Goal: Task Accomplishment & Management: Manage account settings

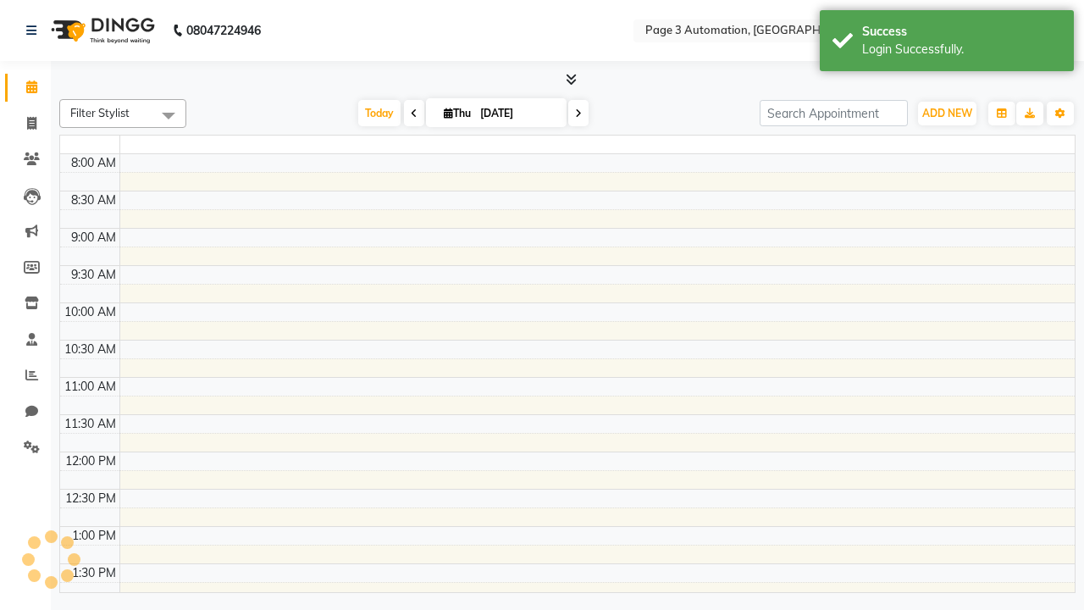
select select "en"
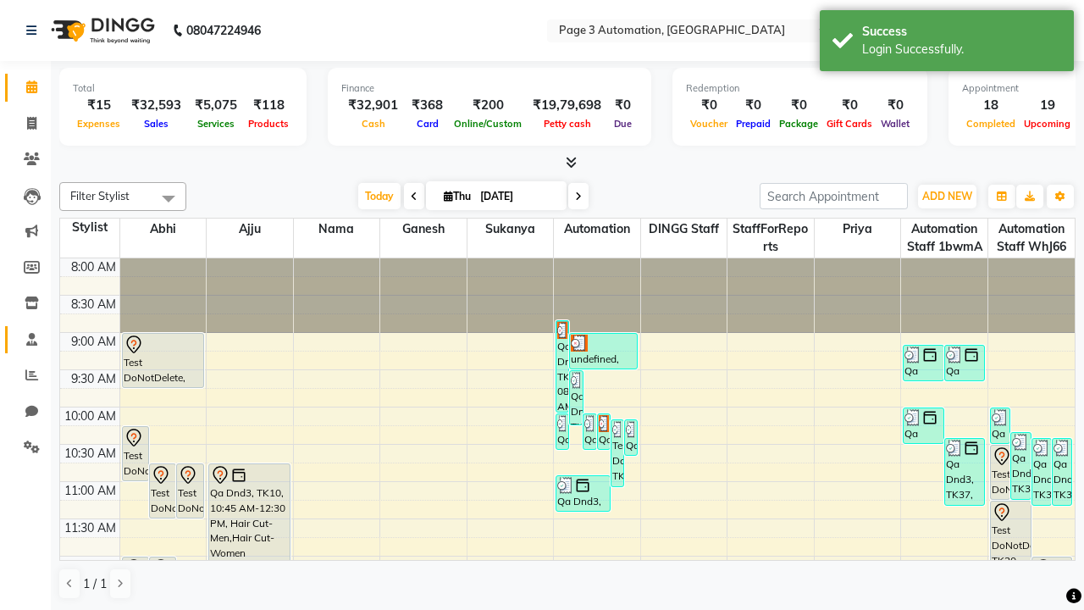
click at [25, 339] on span at bounding box center [32, 339] width 30 height 19
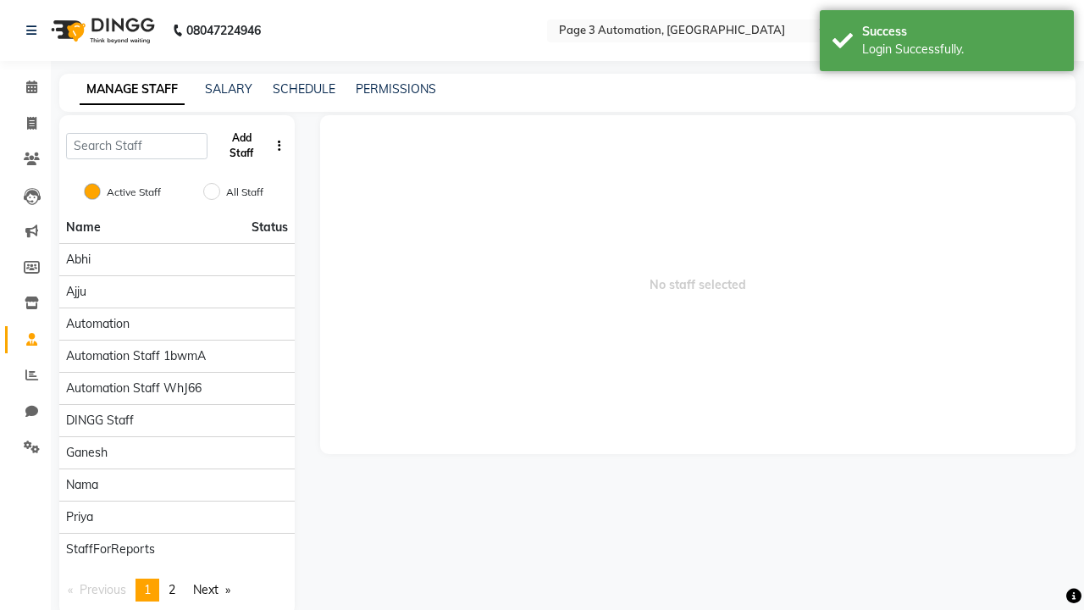
click at [241, 146] on button "Add Staff" at bounding box center [241, 146] width 55 height 44
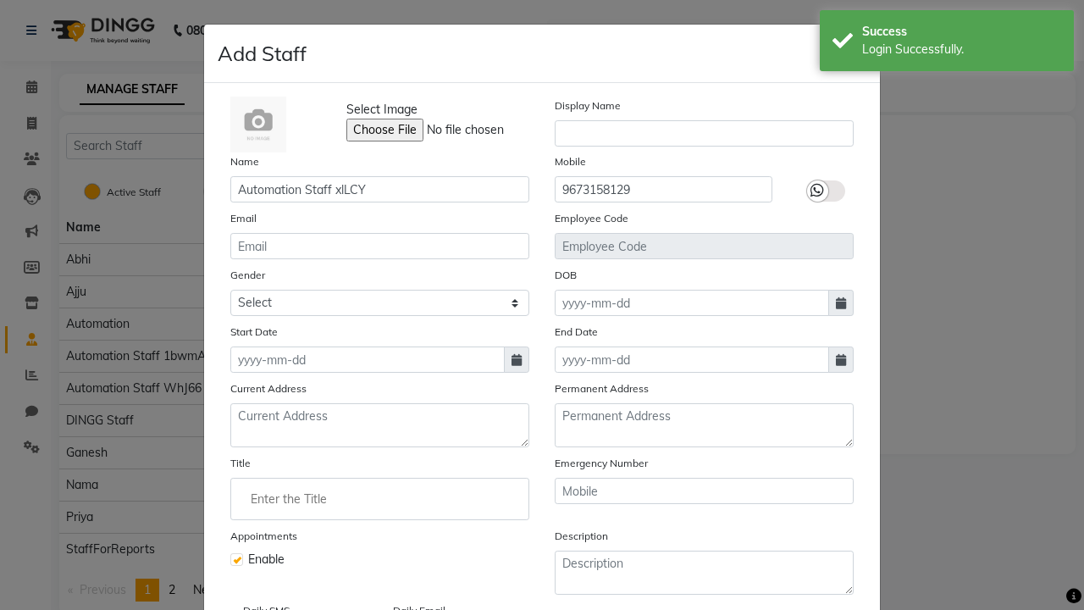
type input "9673158129"
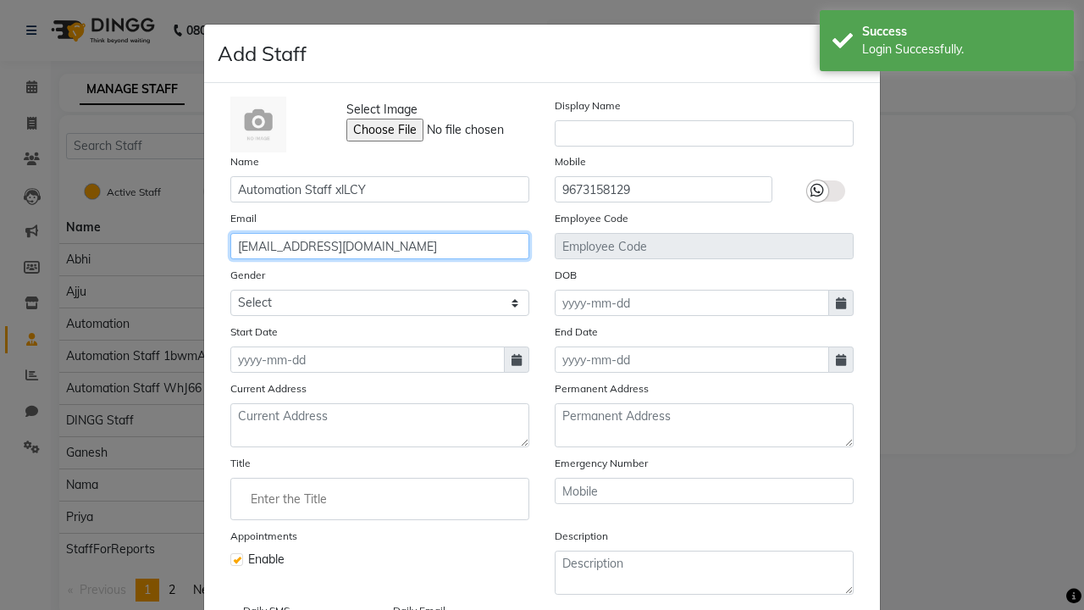
type input "josefina8@hotmail.com"
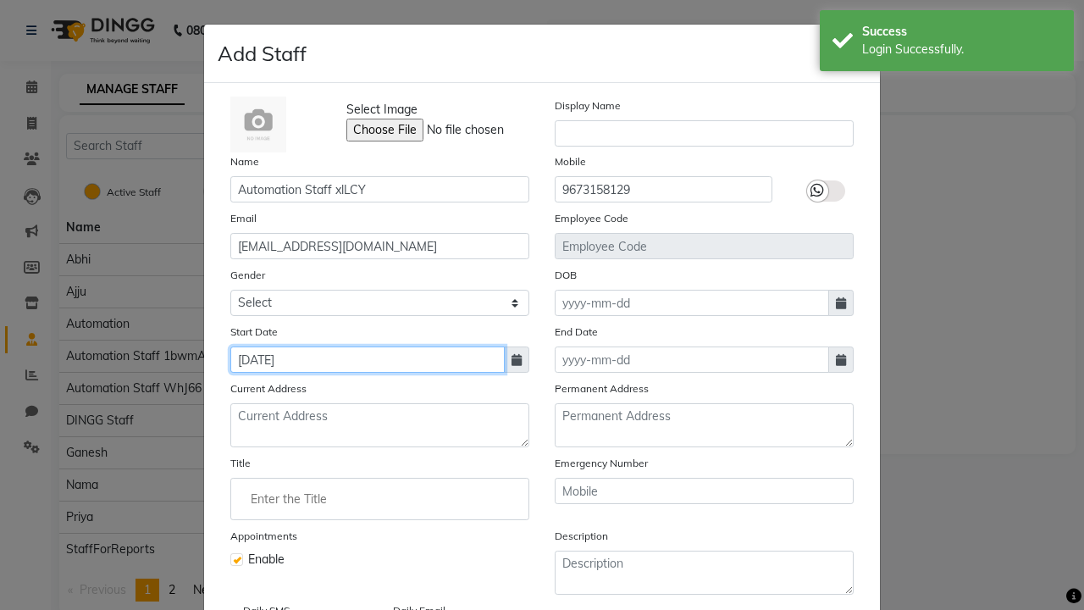
type input "Oct 02, 2025"
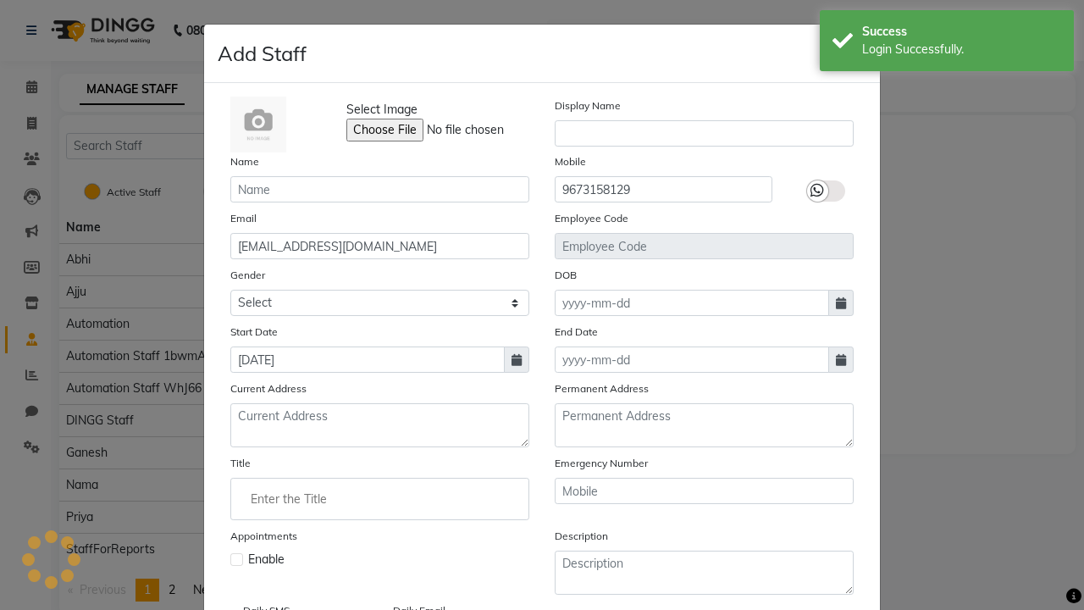
checkbox input "false"
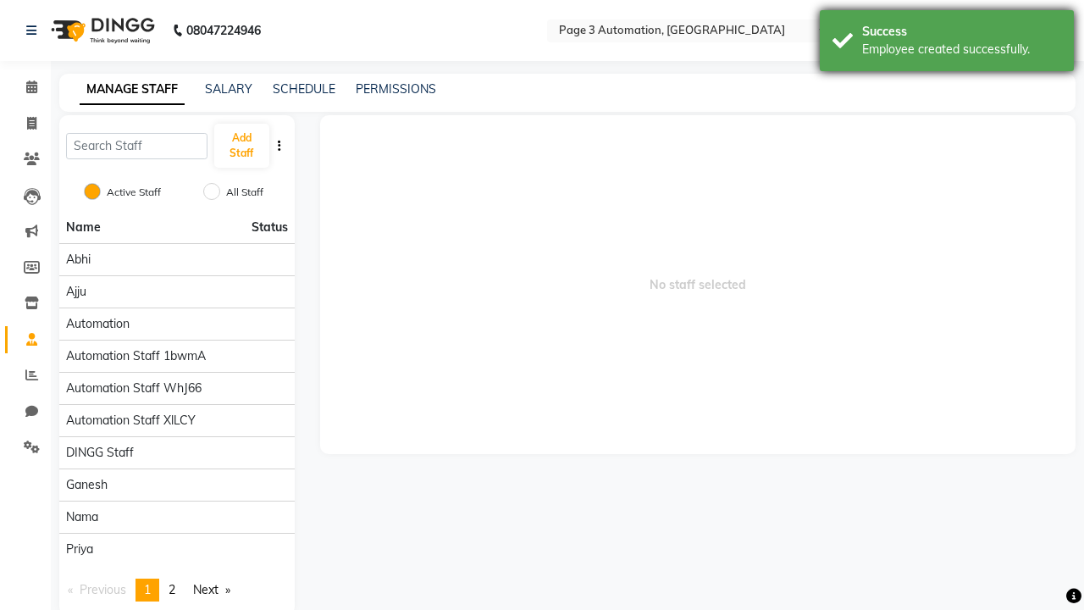
click at [947, 43] on div "Employee created successfully." at bounding box center [961, 50] width 199 height 18
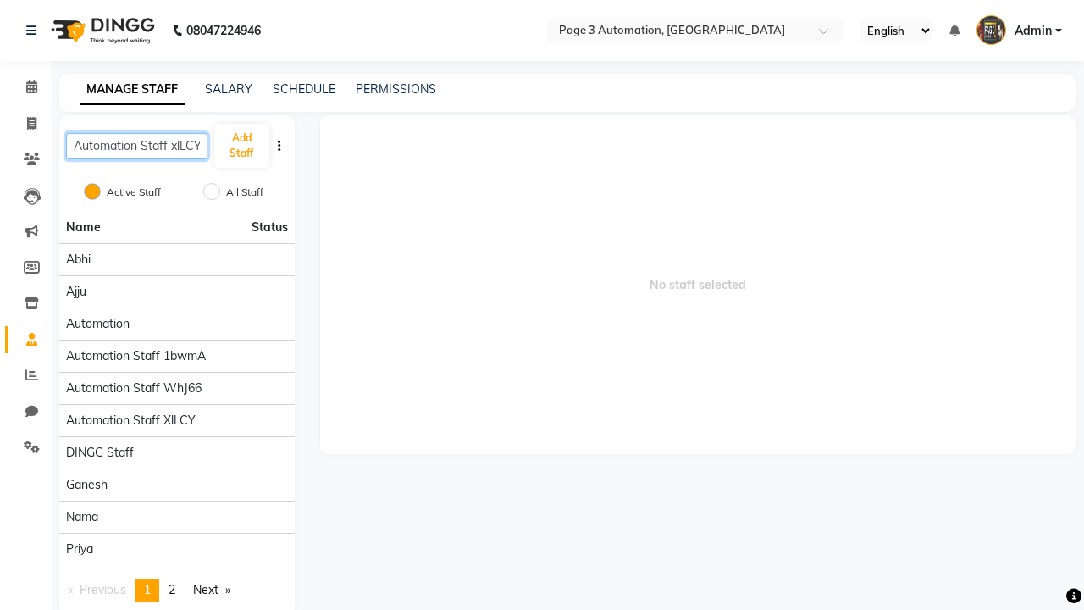
scroll to position [0, 2]
type input "Automation Staff xlLCY"
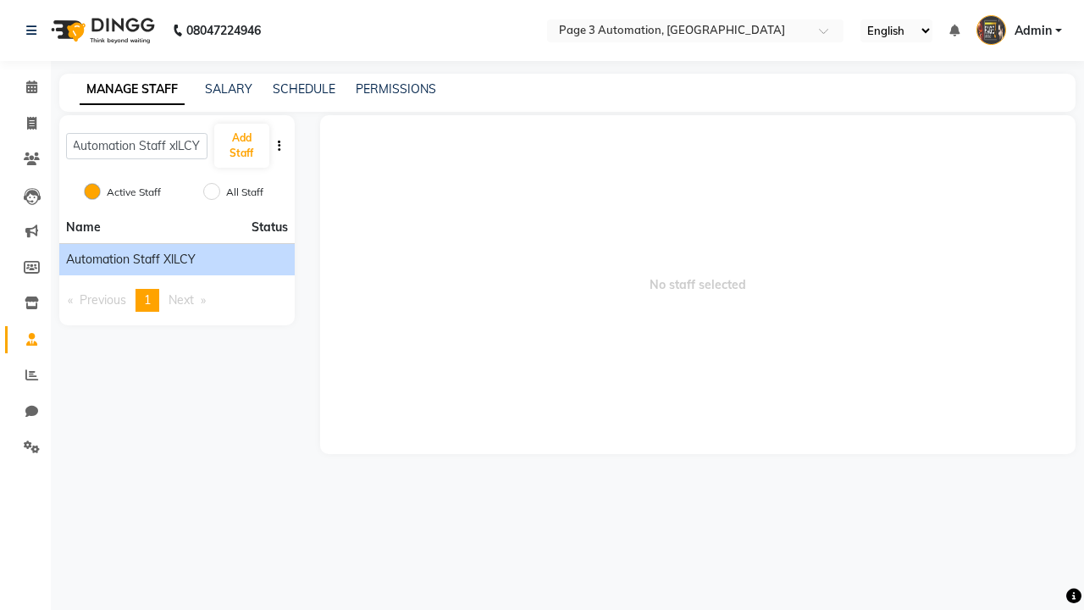
click at [176, 259] on span "Automation Staff xlLCY" at bounding box center [131, 260] width 130 height 18
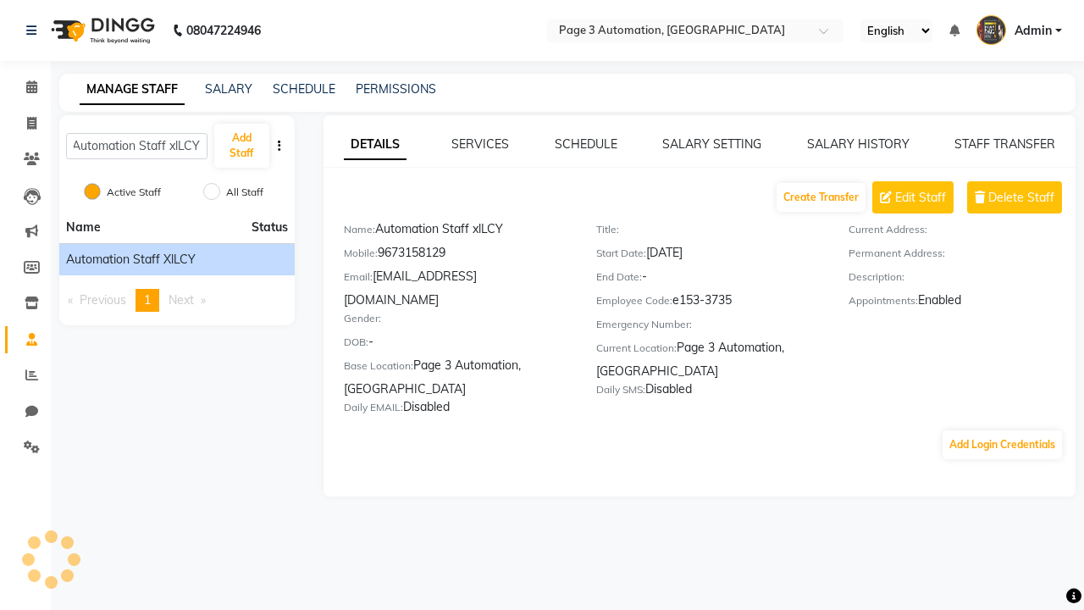
scroll to position [0, 0]
click at [1002, 430] on button "Add Login Credentials" at bounding box center [1002, 444] width 119 height 29
select select "4595"
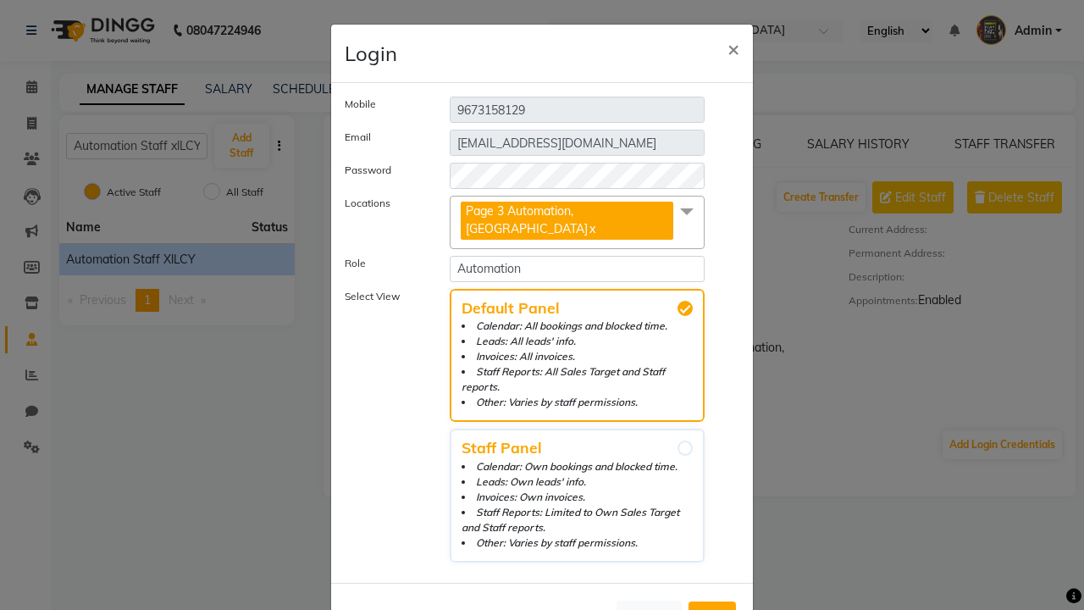
click at [712, 608] on span "Add" at bounding box center [712, 616] width 27 height 17
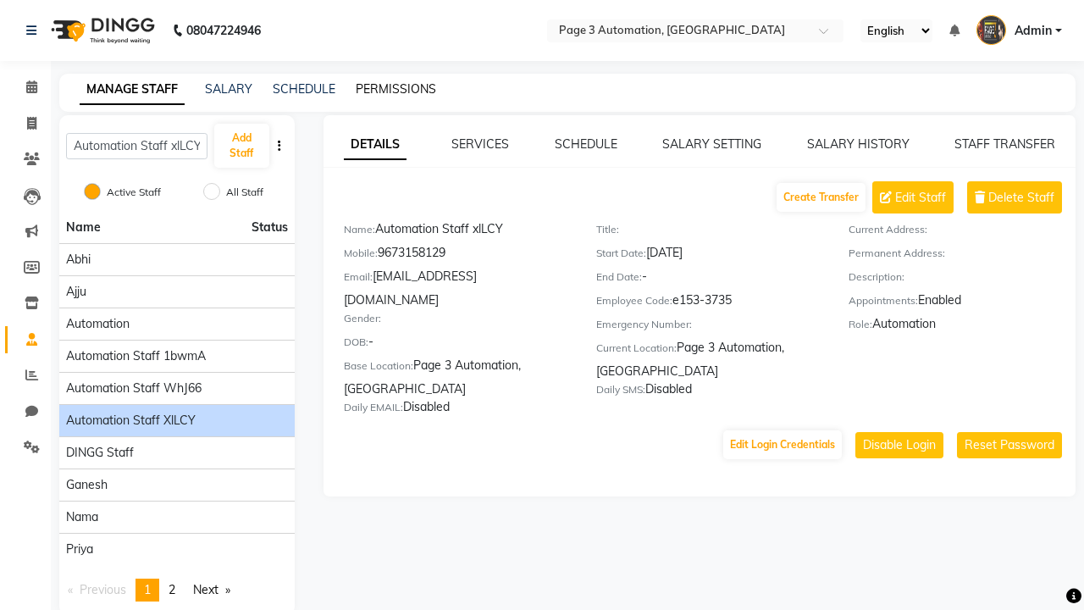
click at [391, 89] on link "PERMISSIONS" at bounding box center [396, 88] width 80 height 15
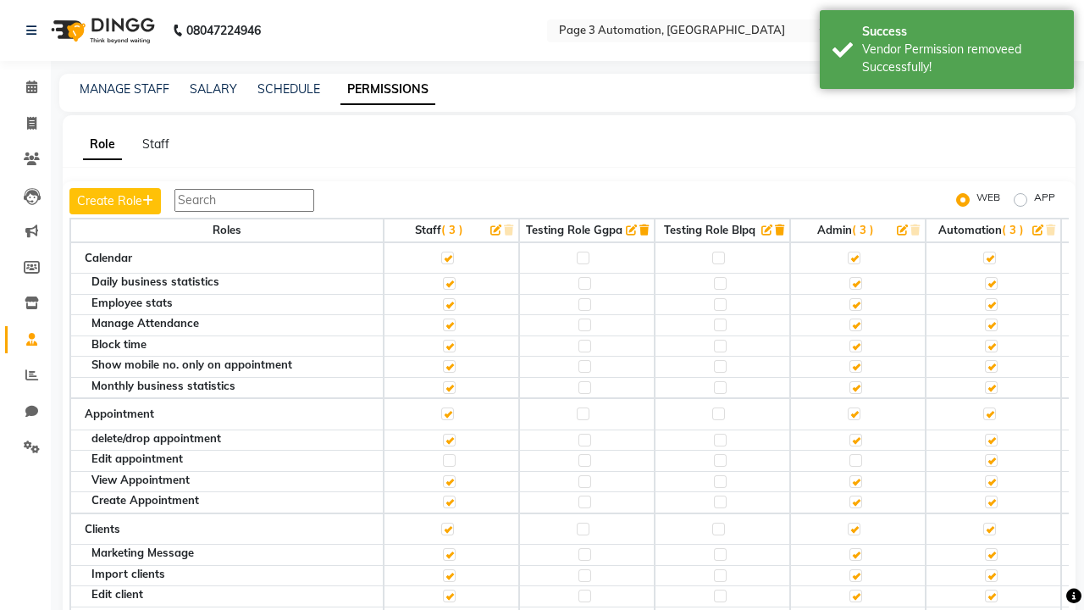
scroll to position [1646, 0]
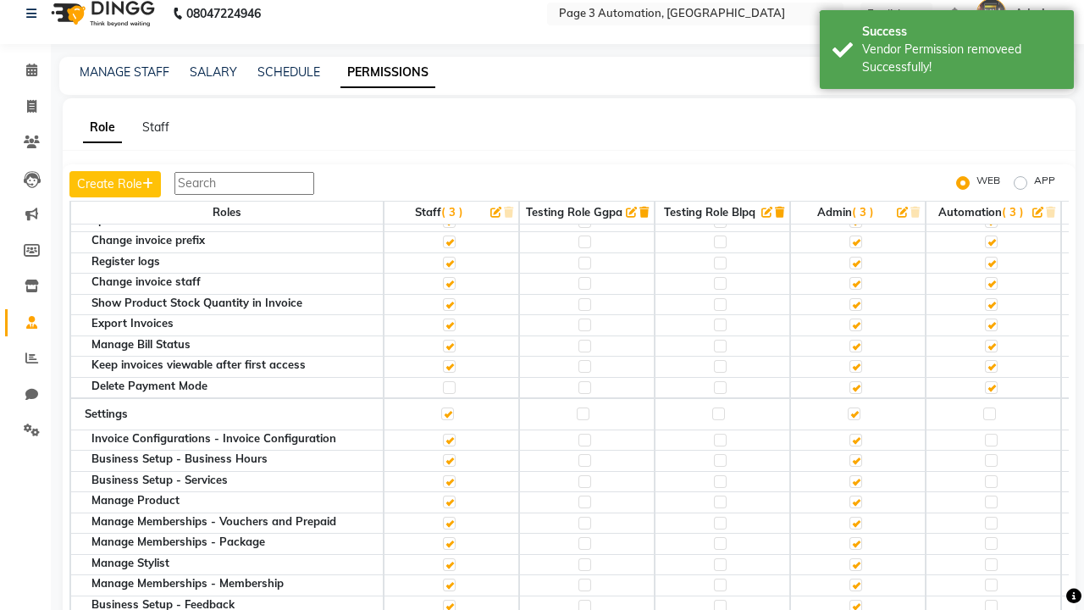
scroll to position [0, 0]
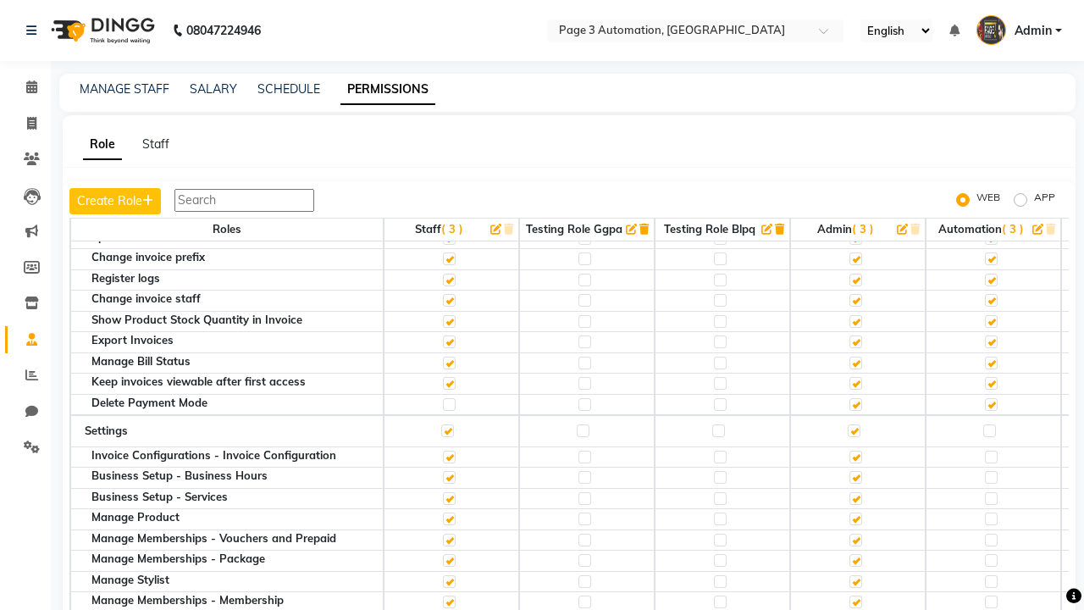
click at [1019, 30] on span "Admin" at bounding box center [1033, 31] width 37 height 18
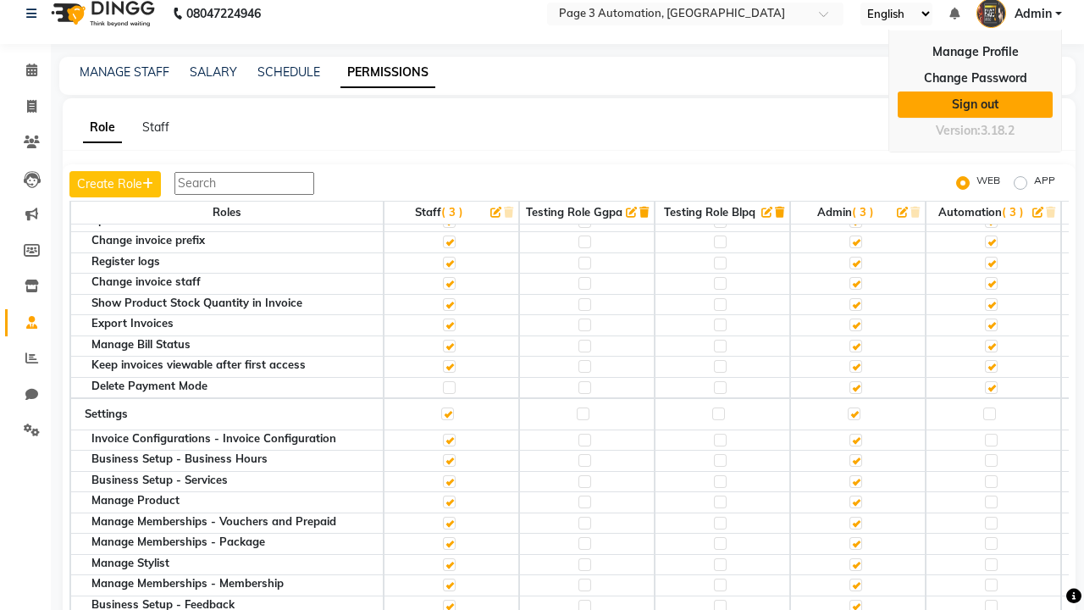
click at [975, 104] on link "Sign out" at bounding box center [975, 104] width 155 height 26
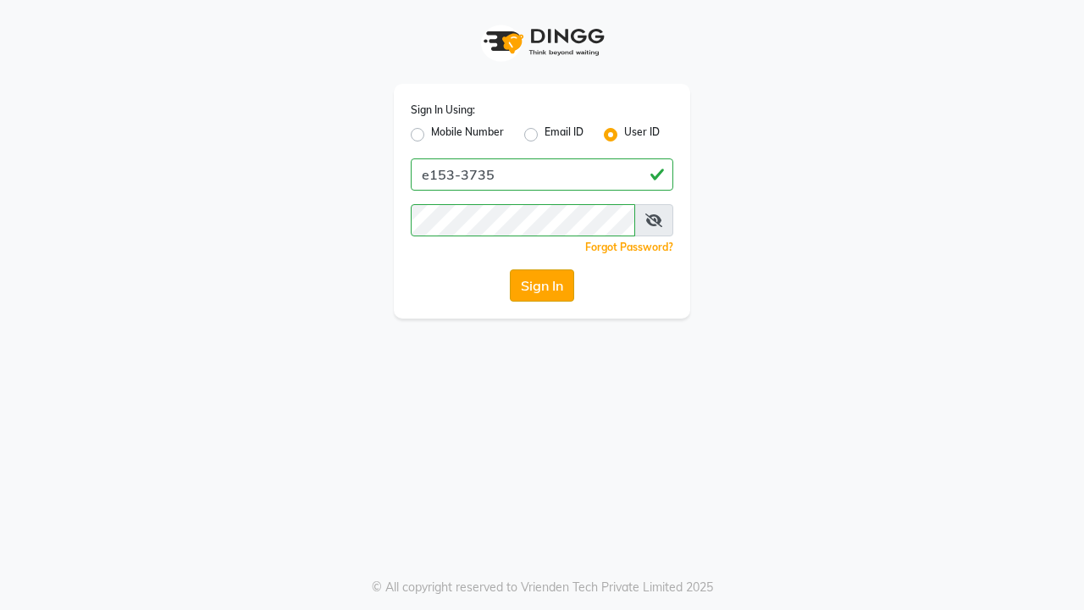
click at [542, 285] on button "Sign In" at bounding box center [542, 285] width 64 height 32
